Goal: Information Seeking & Learning: Check status

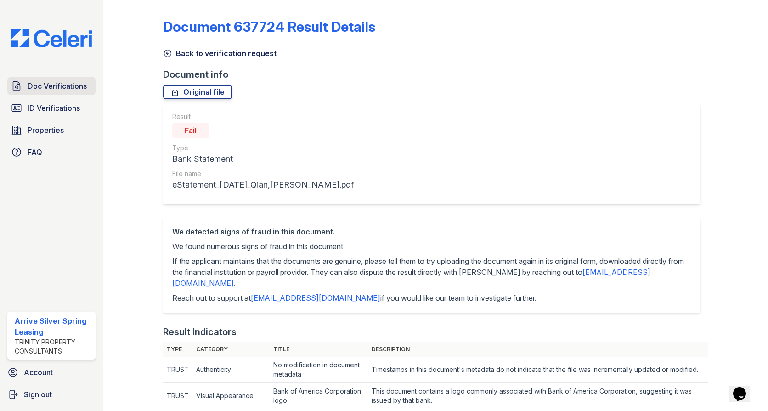
click at [50, 84] on span "Doc Verifications" at bounding box center [57, 85] width 59 height 11
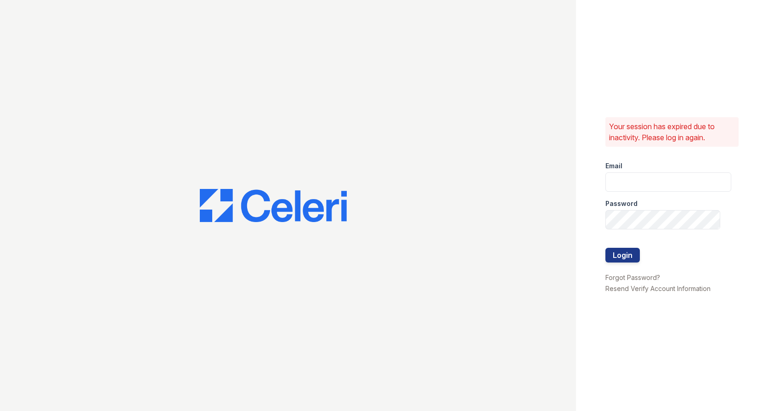
type input "Arrivesilverspring@trinity-pm.com"
click at [629, 254] on button "Login" at bounding box center [623, 255] width 34 height 15
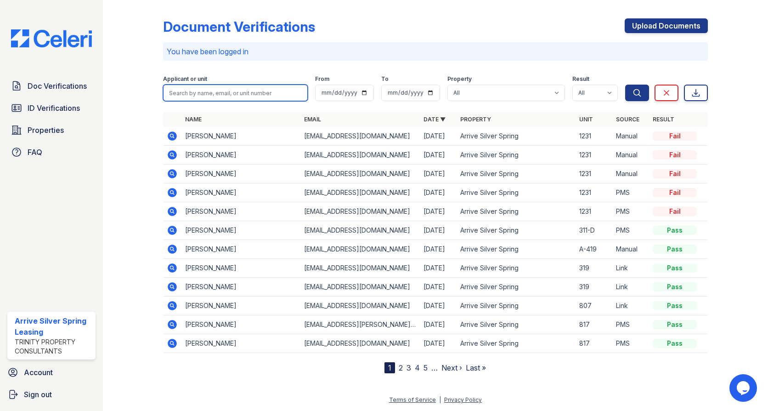
click at [246, 91] on input "search" at bounding box center [235, 93] width 145 height 17
type input "chase"
click at [638, 88] on icon "submit" at bounding box center [637, 92] width 9 height 9
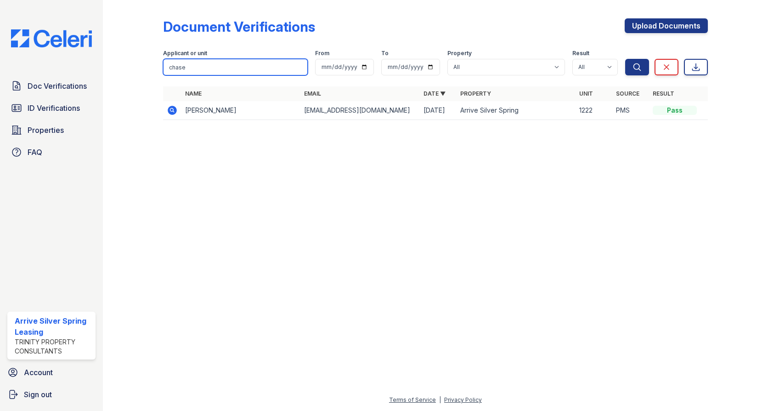
drag, startPoint x: 220, startPoint y: 73, endPoint x: 143, endPoint y: 70, distance: 77.2
click at [143, 70] on div "Document Verifications Upload Documents Filter Applicant or unit chase From To …" at bounding box center [436, 72] width 636 height 144
type input "[PERSON_NAME]"
click at [625, 59] on button "Search" at bounding box center [637, 67] width 24 height 17
